Goal: Task Accomplishment & Management: Manage account settings

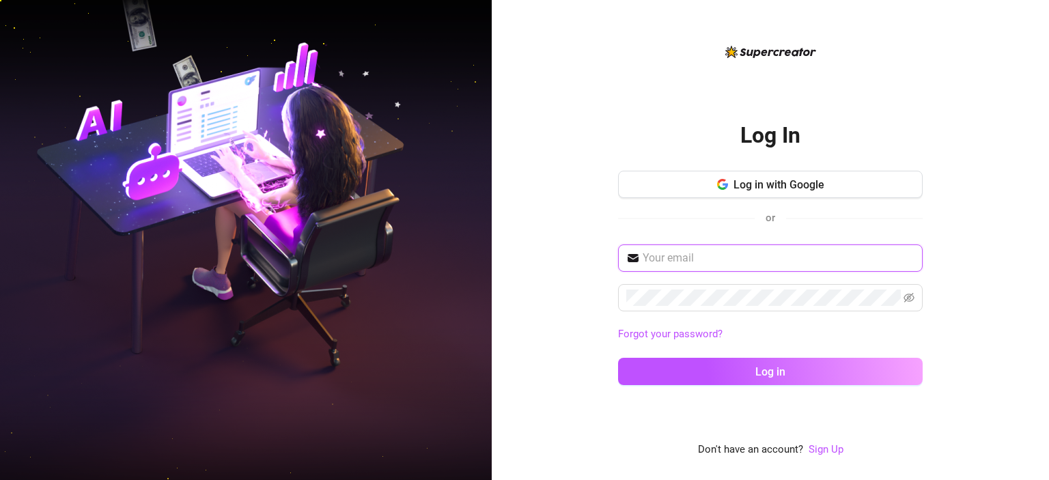
click at [692, 255] on input "text" at bounding box center [779, 258] width 272 height 16
paste input "[EMAIL_ADDRESS][DOMAIN_NAME]"
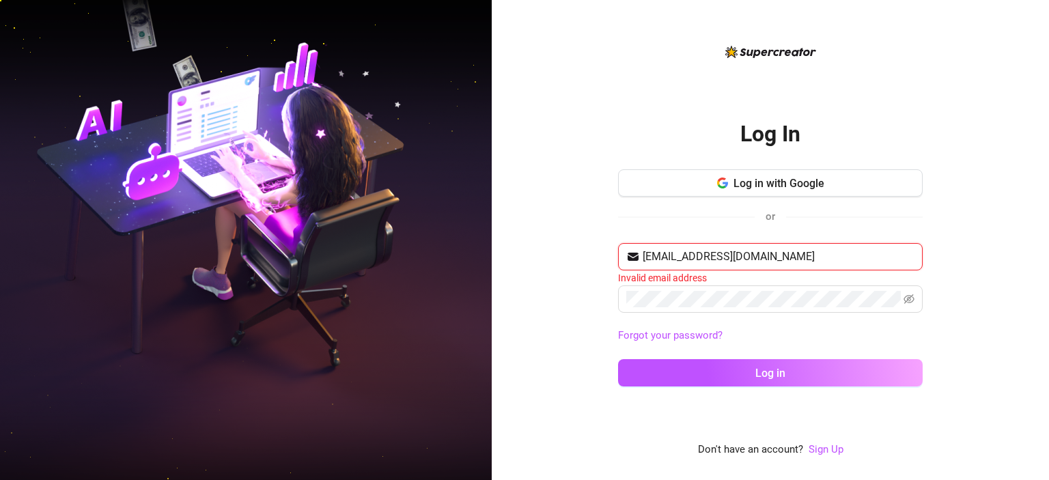
drag, startPoint x: 778, startPoint y: 256, endPoint x: 584, endPoint y: 257, distance: 194.6
click at [643, 257] on input "[EMAIL_ADDRESS][DOMAIN_NAME]" at bounding box center [779, 257] width 272 height 16
paste input "[EMAIL_ADDRESS]"
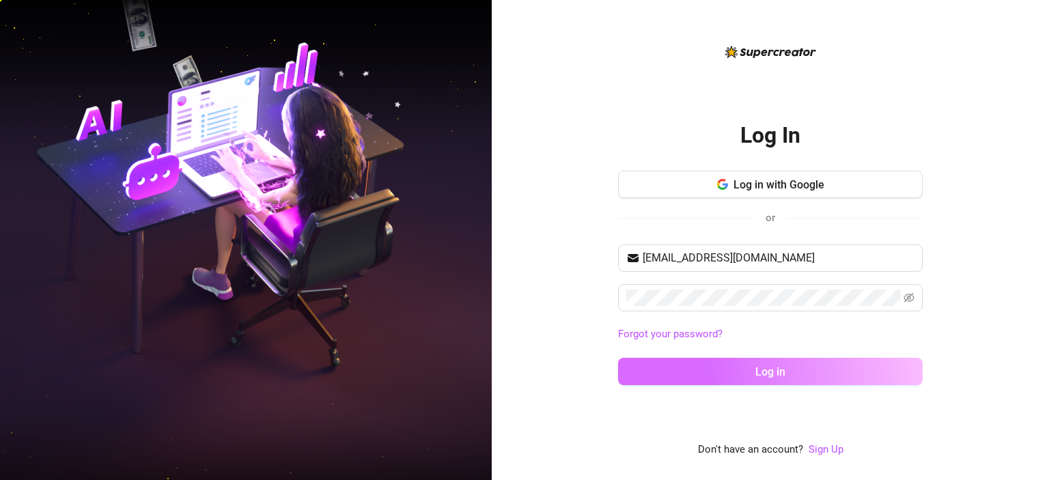
click at [754, 364] on button "Log in" at bounding box center [770, 371] width 305 height 27
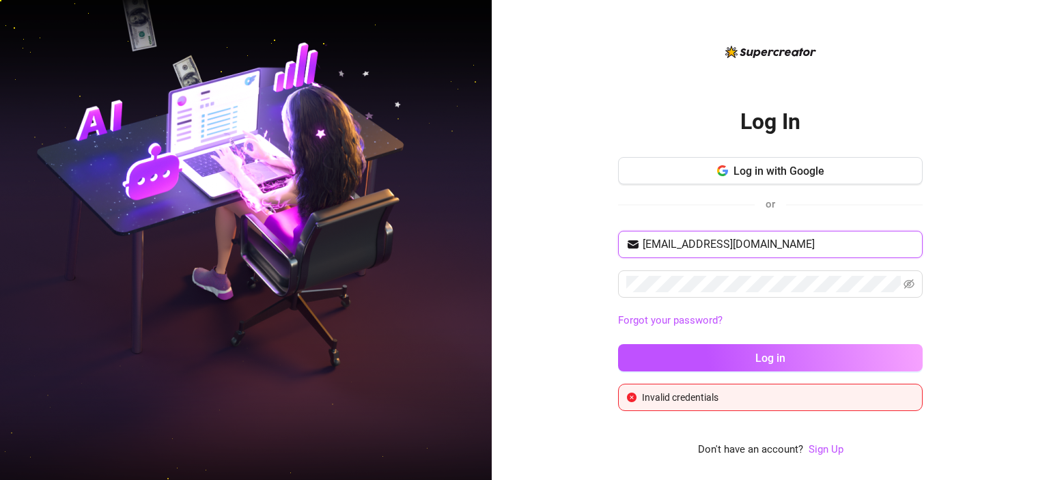
drag, startPoint x: 766, startPoint y: 244, endPoint x: 574, endPoint y: 238, distance: 192.7
click at [643, 238] on input "[EMAIL_ADDRESS][DOMAIN_NAME]" at bounding box center [779, 244] width 272 height 16
paste input "gglmediagroup@g"
type input "[EMAIL_ADDRESS][DOMAIN_NAME]"
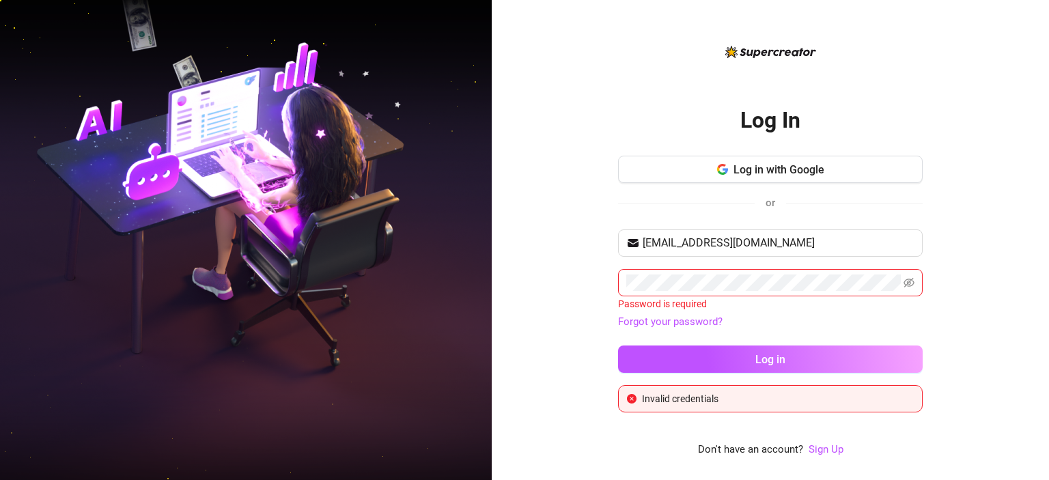
click at [545, 267] on div "Log In Log in with Google or [EMAIL_ADDRESS][DOMAIN_NAME] Password is required …" at bounding box center [770, 240] width 557 height 480
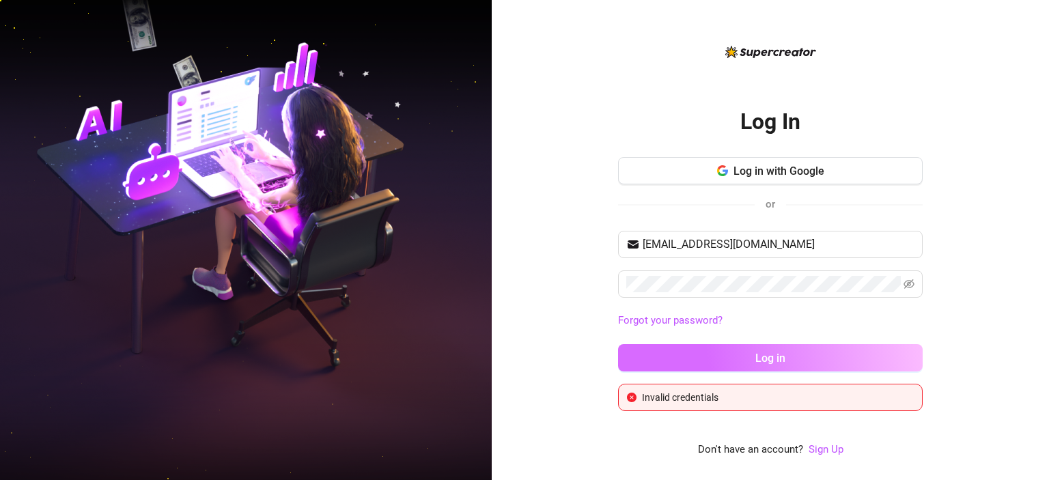
click at [758, 352] on span "Log in" at bounding box center [770, 358] width 30 height 13
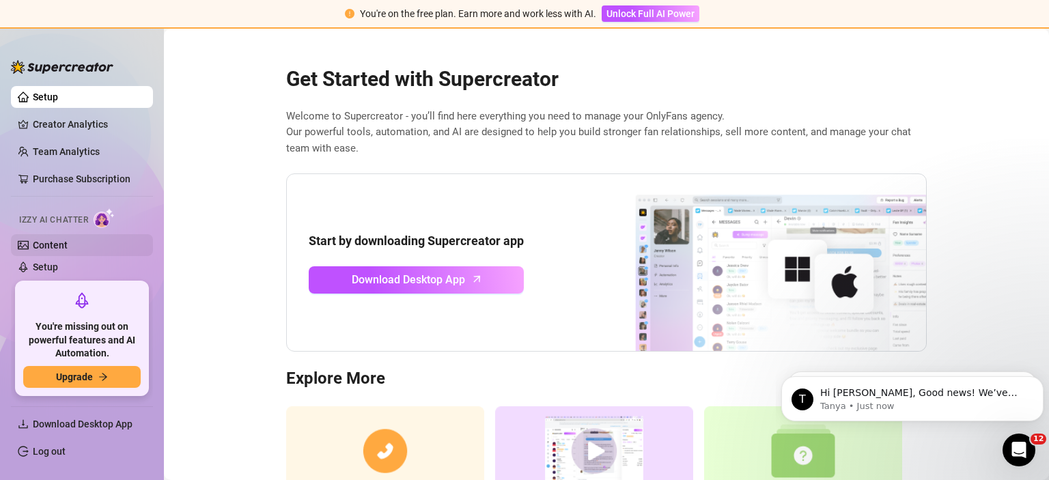
click at [61, 245] on link "Content" at bounding box center [50, 245] width 35 height 11
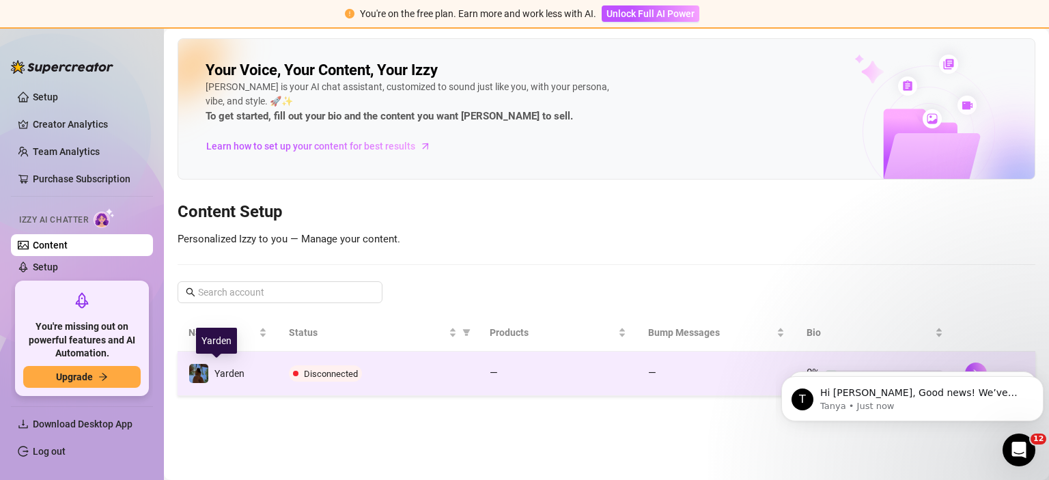
click at [197, 366] on img at bounding box center [198, 373] width 19 height 19
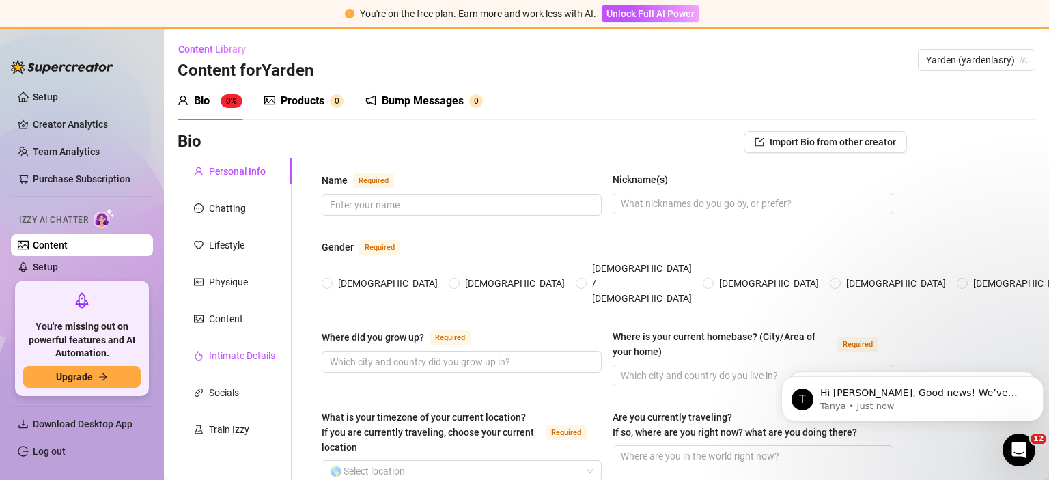
click at [236, 356] on div "Intimate Details" at bounding box center [242, 355] width 66 height 15
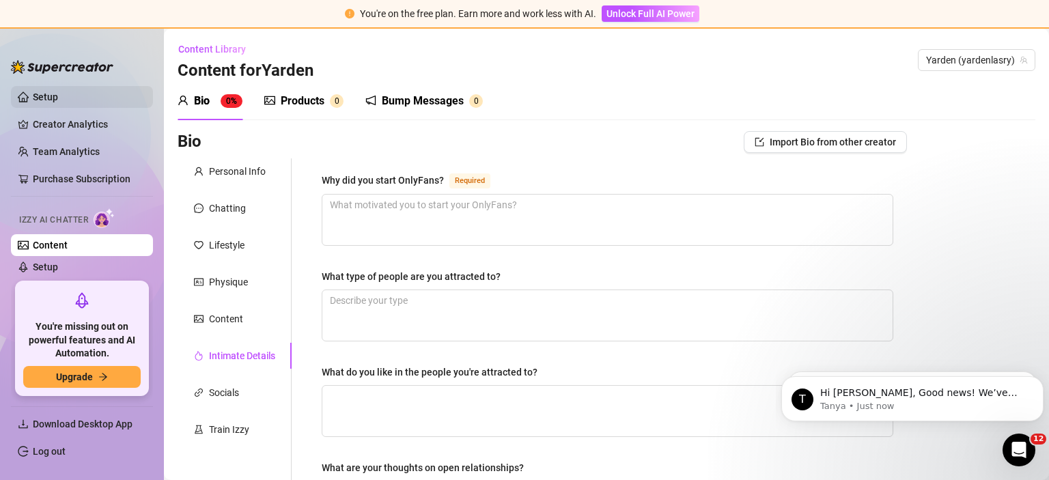
click at [41, 97] on link "Setup" at bounding box center [45, 97] width 25 height 11
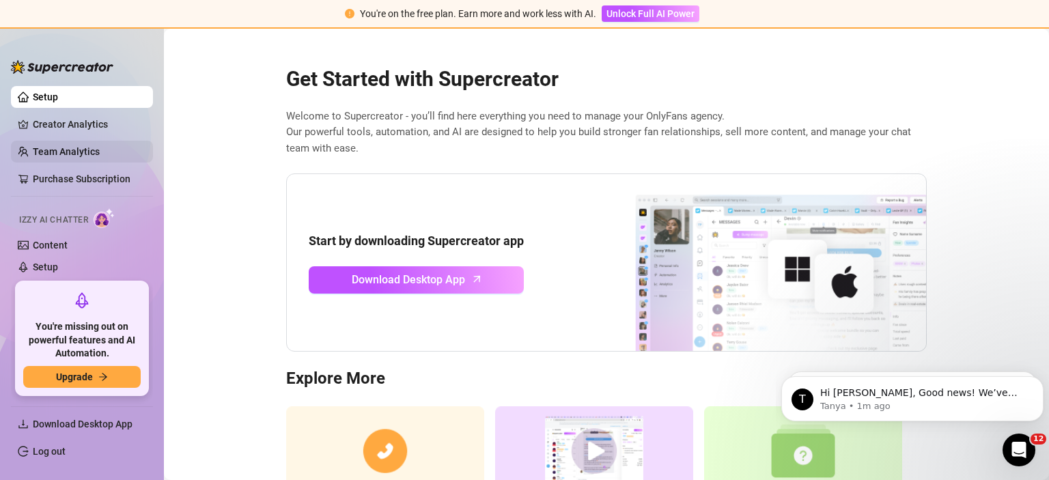
click at [76, 157] on link "Team Analytics" at bounding box center [66, 151] width 67 height 11
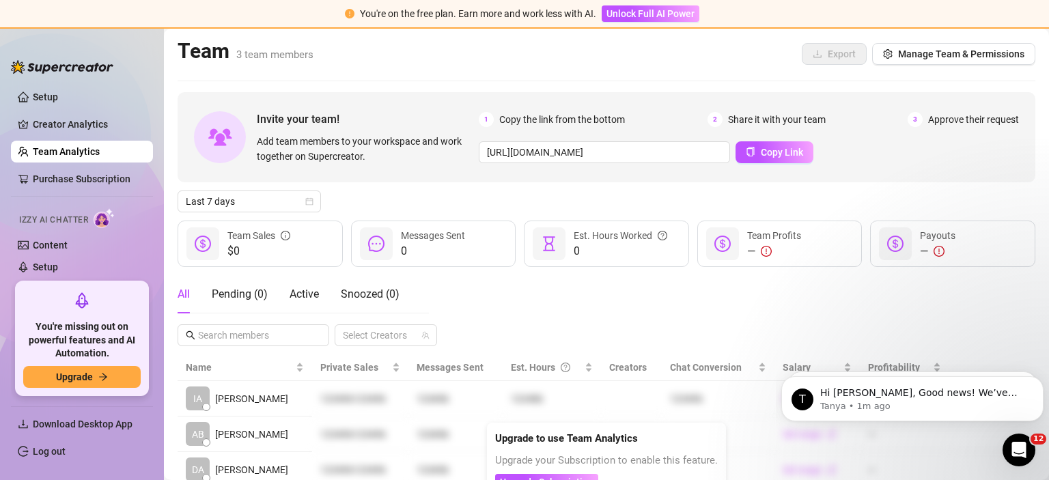
scroll to position [46, 0]
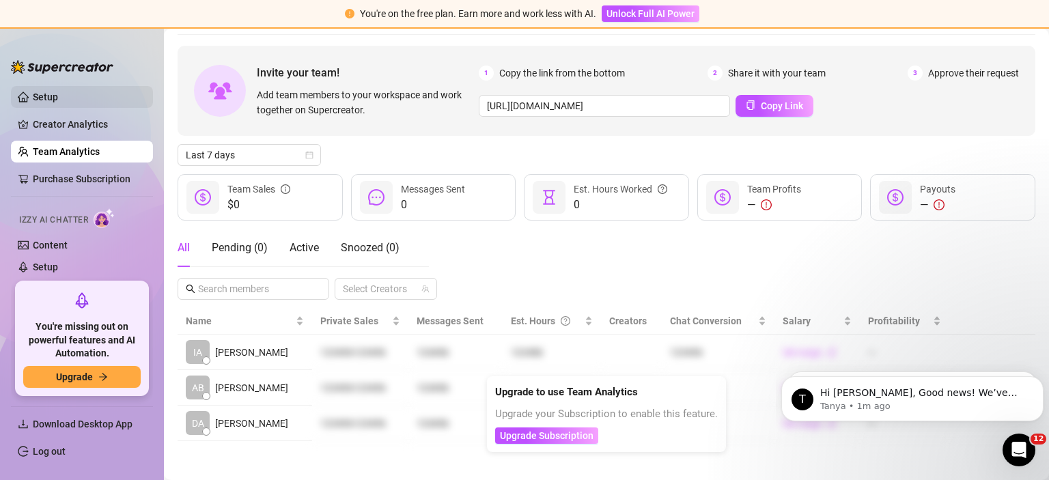
click at [57, 93] on link "Setup" at bounding box center [45, 97] width 25 height 11
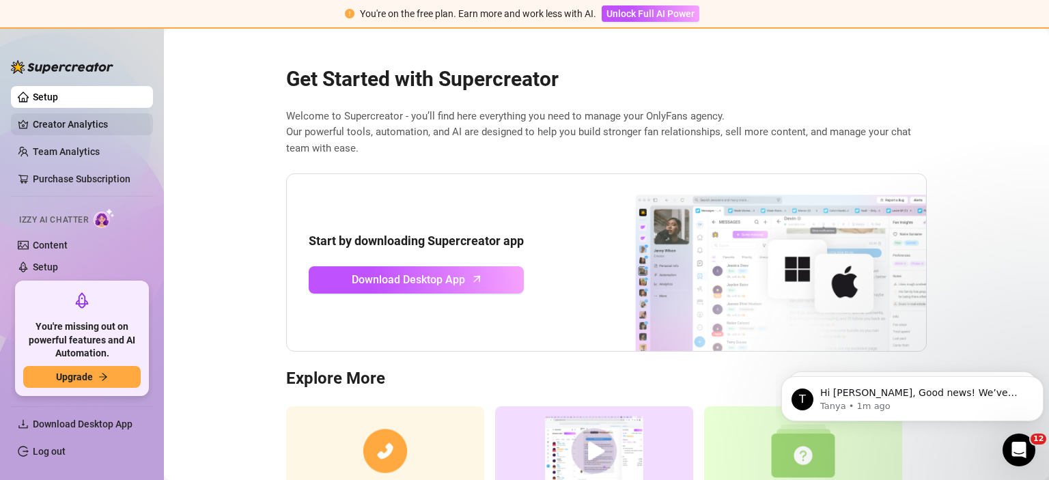
click at [78, 120] on link "Creator Analytics" at bounding box center [87, 124] width 109 height 22
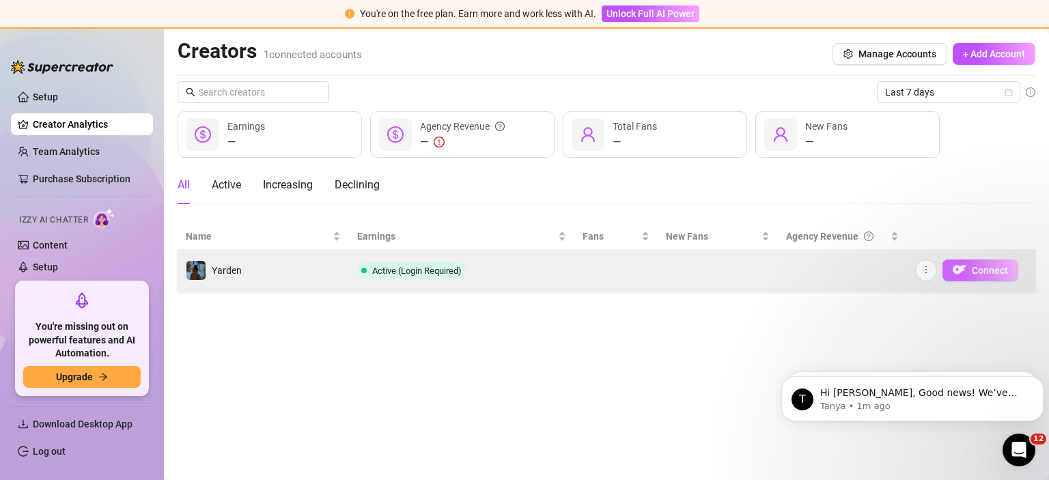
click at [976, 266] on span "Connect" at bounding box center [990, 270] width 36 height 11
click at [229, 266] on span "Yarden" at bounding box center [227, 270] width 30 height 11
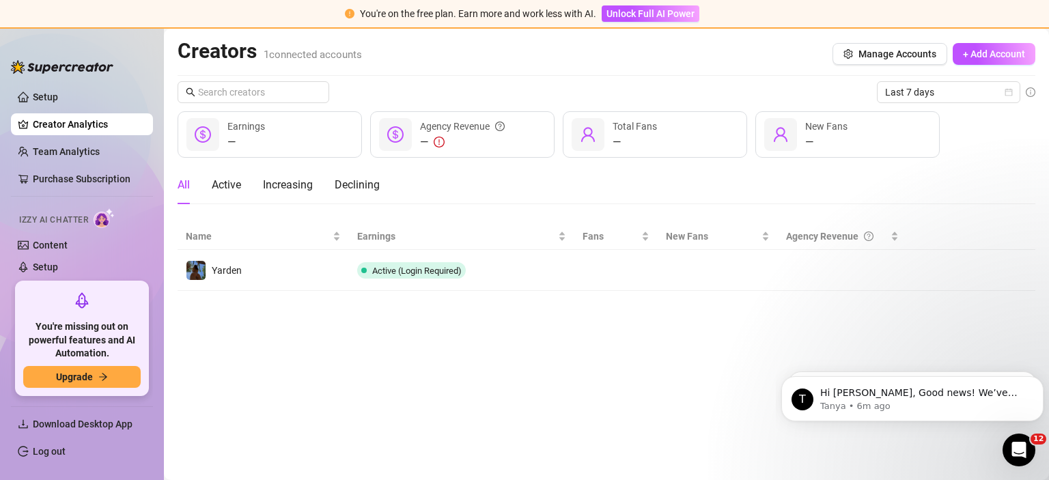
click at [399, 344] on main "Creators 1 connected accounts Manage Accounts + Add Account Last 7 days — Earni…" at bounding box center [606, 254] width 885 height 451
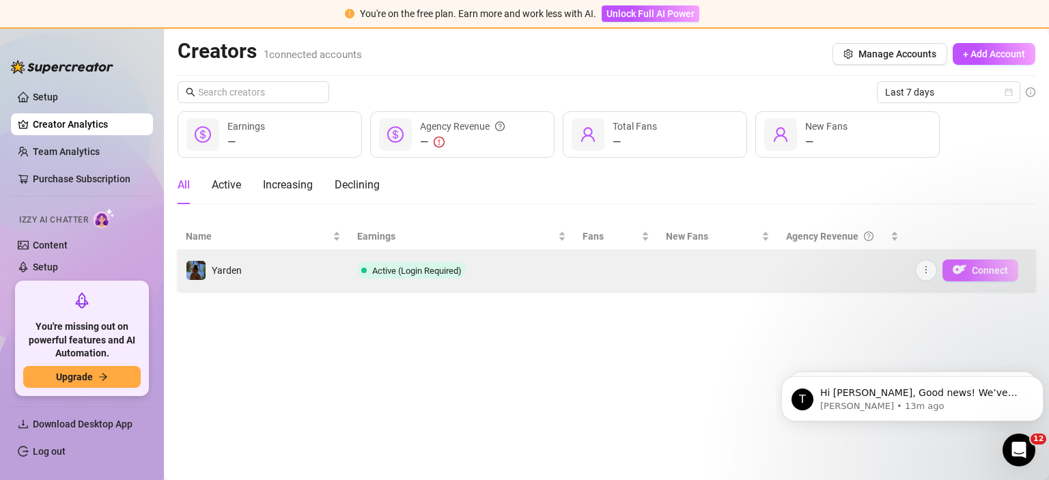
click at [979, 272] on span "Connect" at bounding box center [990, 270] width 36 height 11
click at [970, 275] on button "Connect" at bounding box center [980, 270] width 76 height 22
